Goal: Use online tool/utility: Use online tool/utility

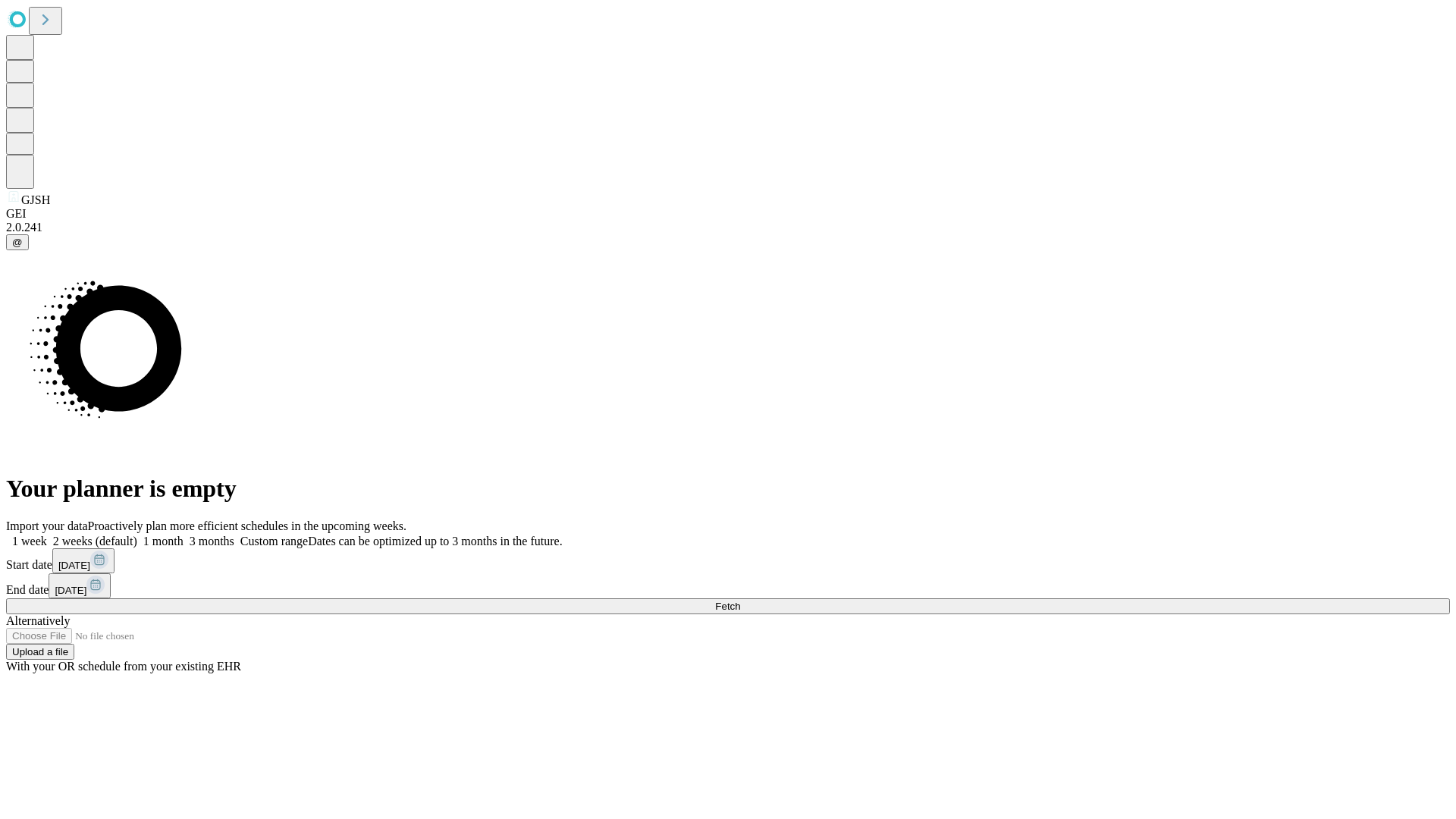
click at [740, 601] on span "Fetch" at bounding box center [727, 606] width 25 height 12
